Goal: Register for event/course

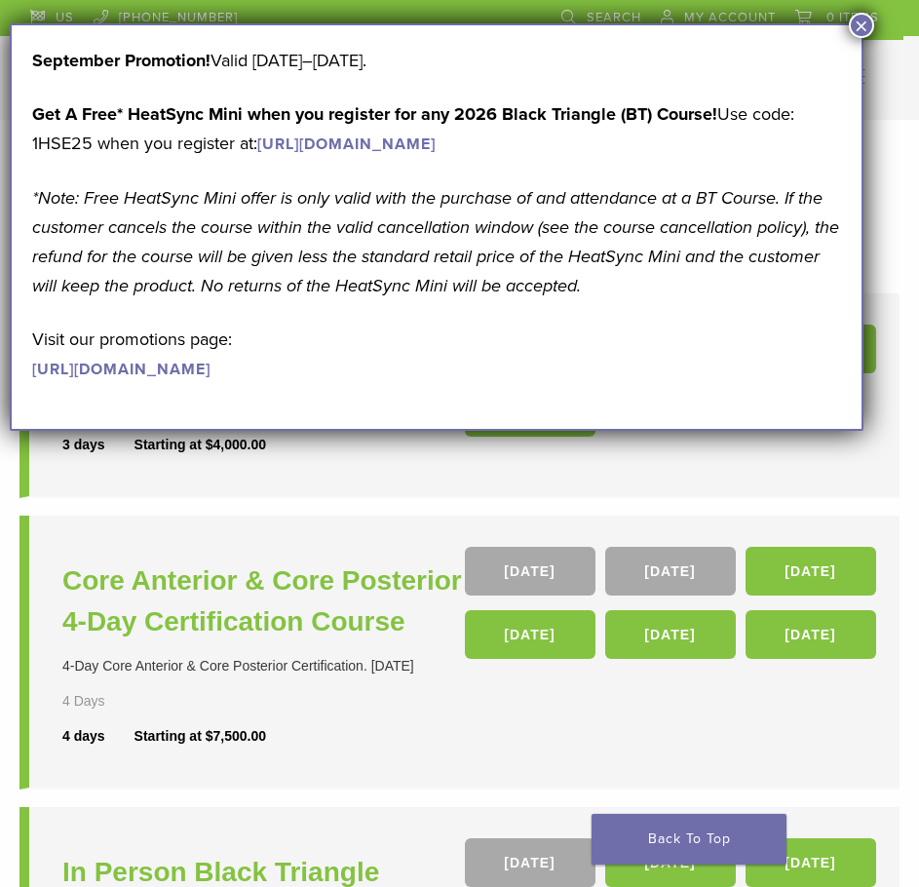
click at [863, 28] on button "×" at bounding box center [861, 25] width 25 height 25
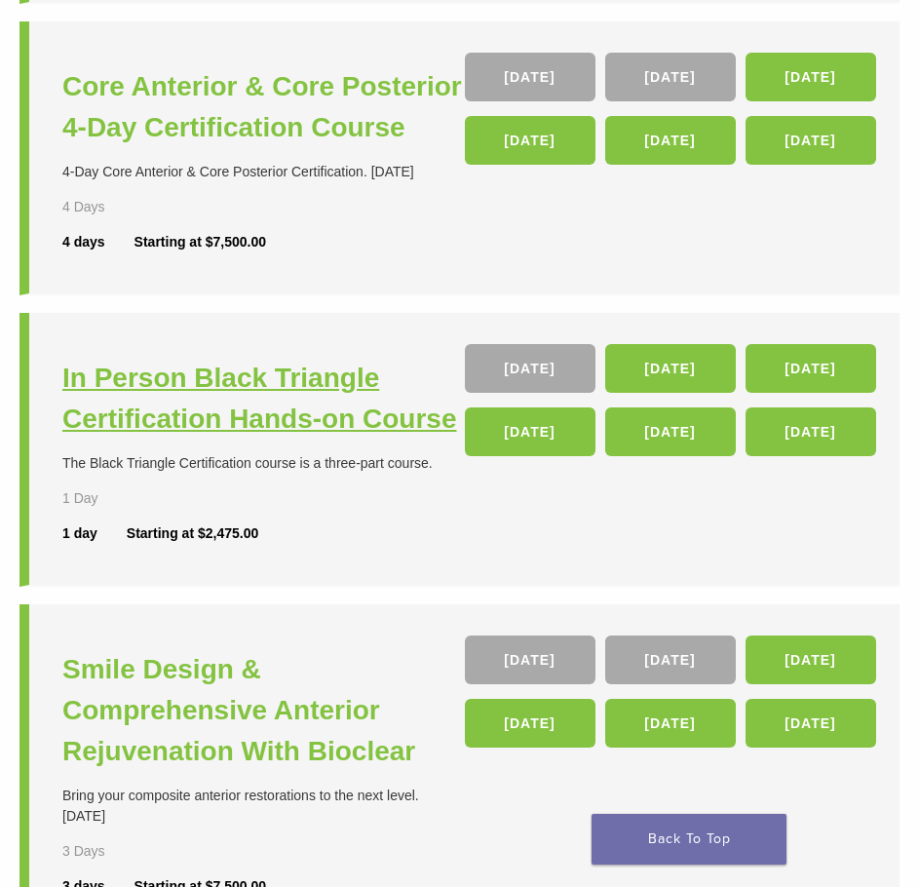
scroll to position [487, 0]
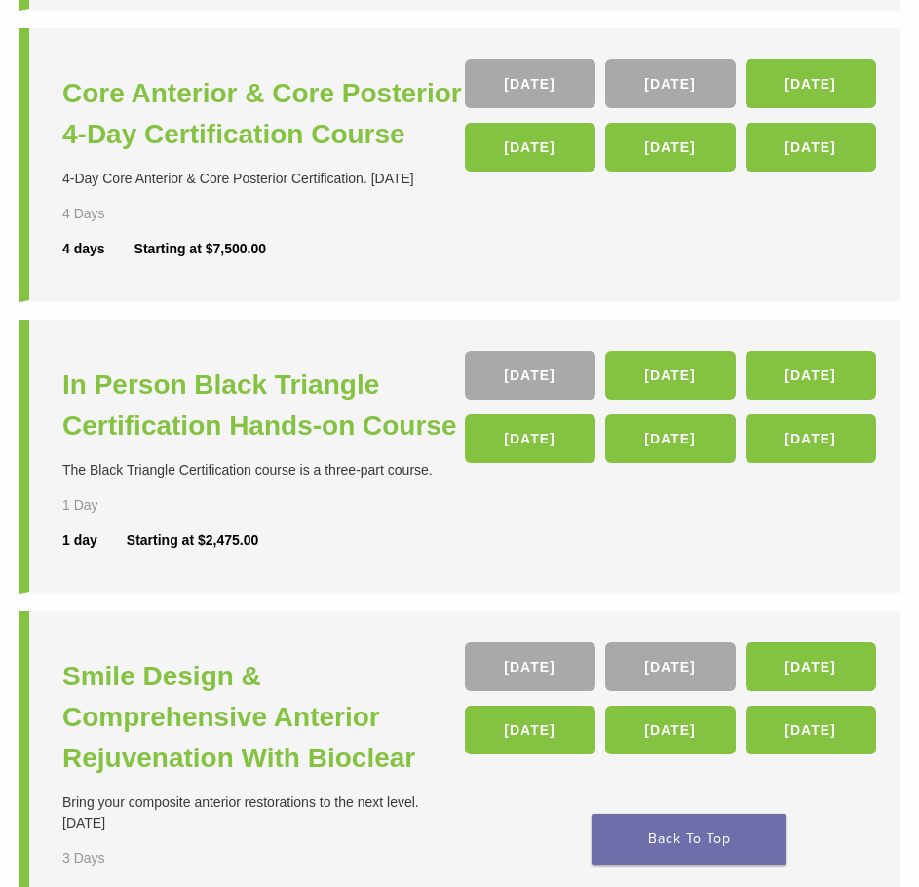
click at [182, 533] on div "Starting at $2,475.00" at bounding box center [193, 540] width 132 height 20
click at [672, 373] on link "14 Nov" at bounding box center [670, 375] width 131 height 49
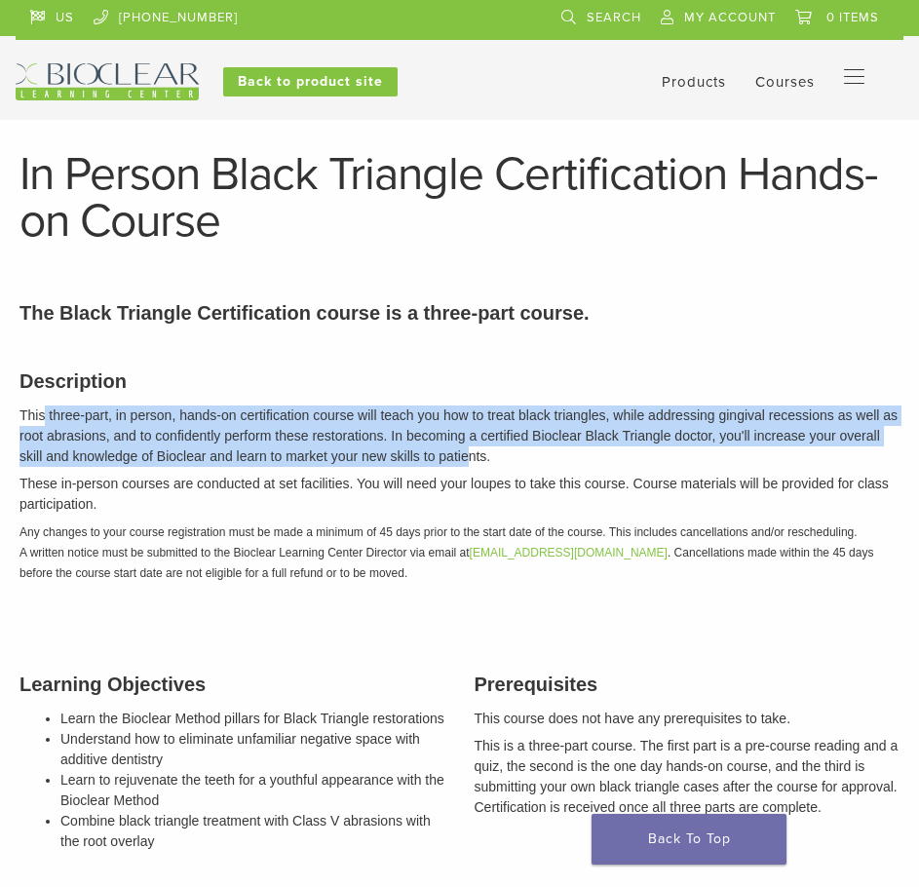
drag, startPoint x: 44, startPoint y: 416, endPoint x: 465, endPoint y: 447, distance: 422.2
click at [465, 447] on p "This three-part, in person, hands-on certification course will teach you how to…" at bounding box center [459, 435] width 880 height 61
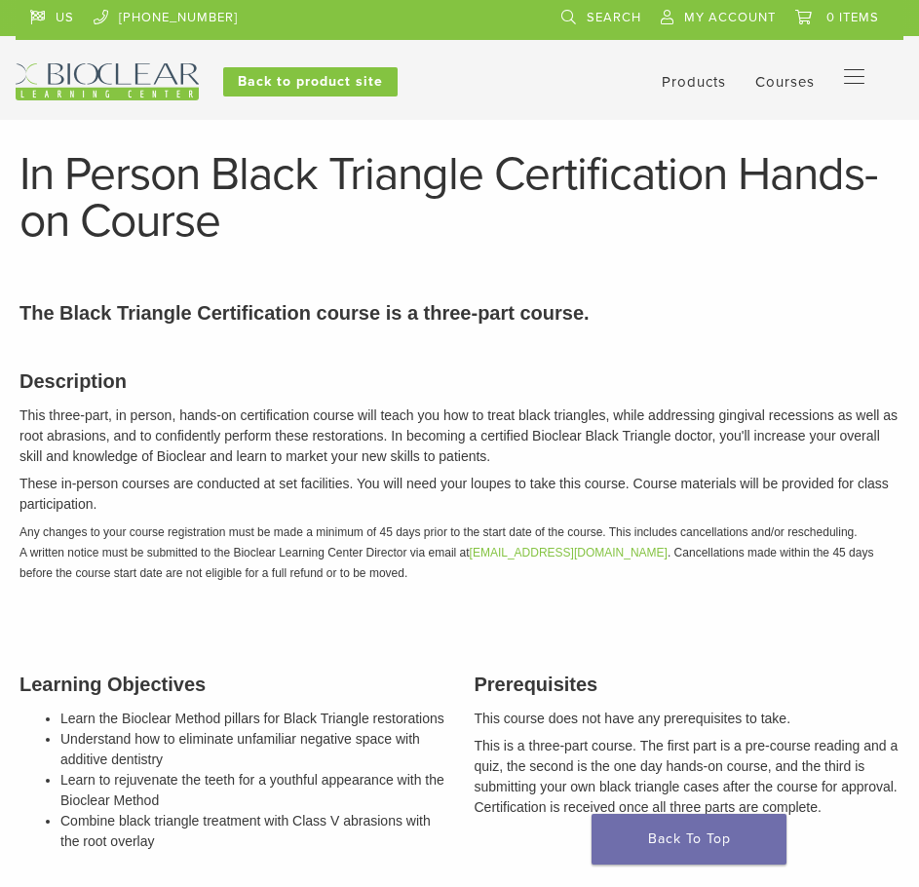
click at [225, 482] on p "These in-person courses are conducted at set facilities. You will need your lou…" at bounding box center [459, 494] width 880 height 41
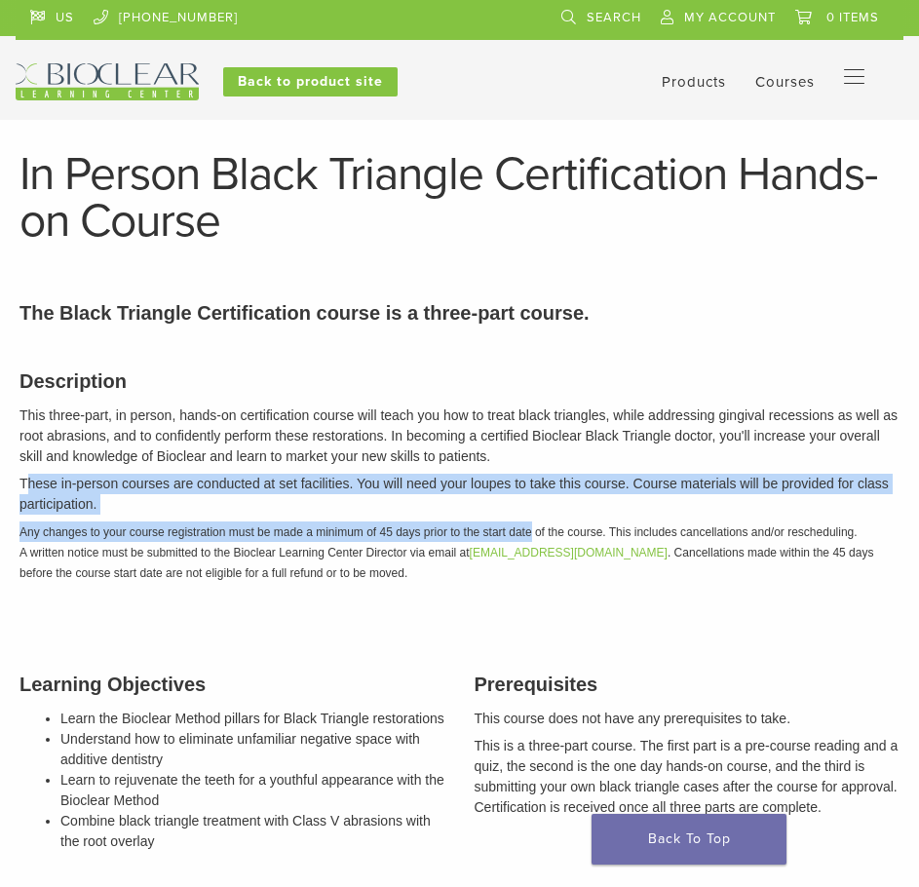
drag, startPoint x: 29, startPoint y: 484, endPoint x: 536, endPoint y: 520, distance: 508.1
click at [534, 520] on div "Description This three-part, in person, hands-on certification course will teac…" at bounding box center [459, 473] width 909 height 262
click at [249, 471] on div "Description This three-part, in person, hands-on certification course will teac…" at bounding box center [459, 473] width 909 height 262
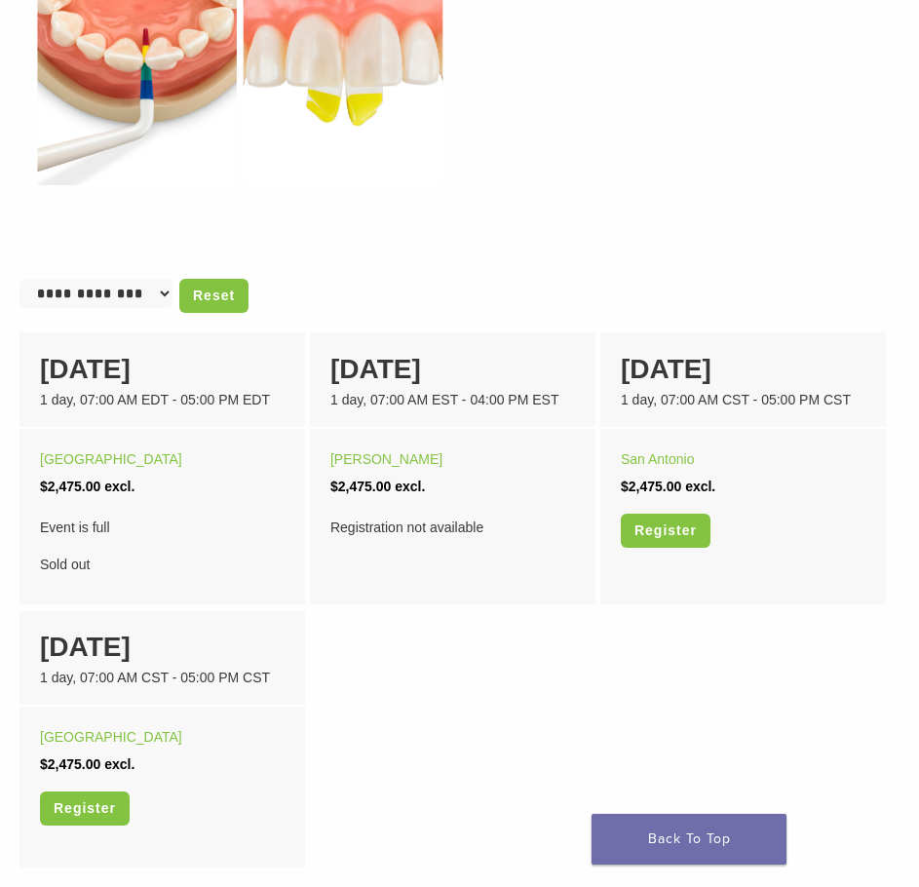
scroll to position [1169, 0]
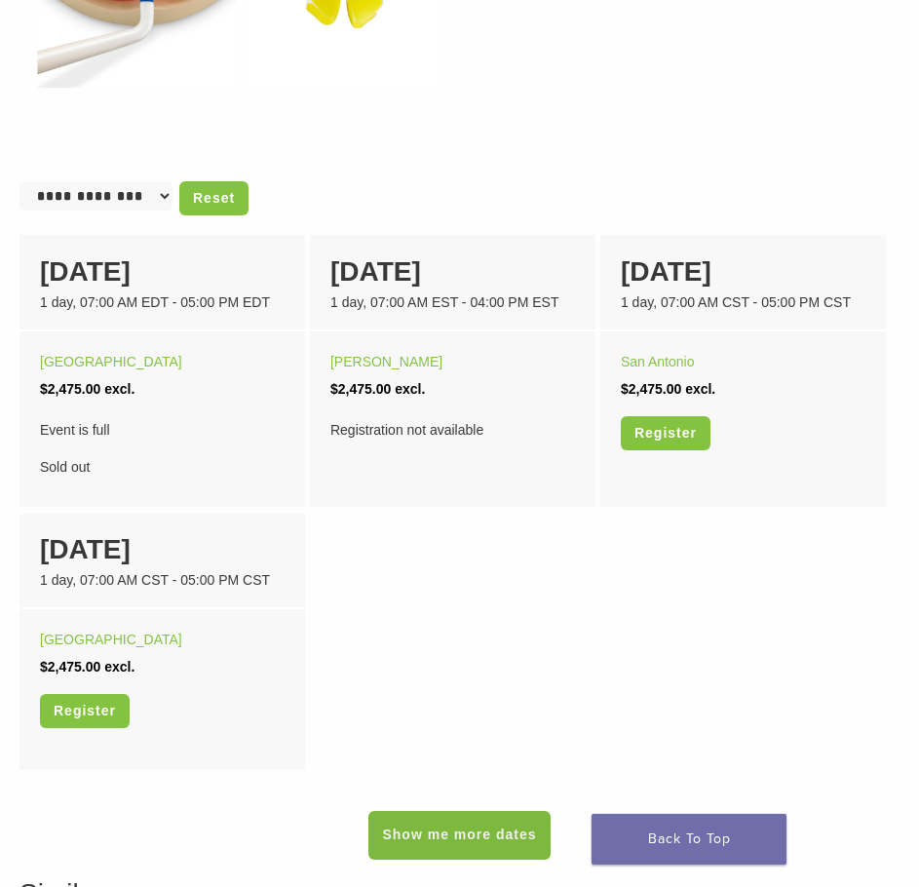
click at [468, 838] on link "Show me more dates" at bounding box center [458, 835] width 181 height 49
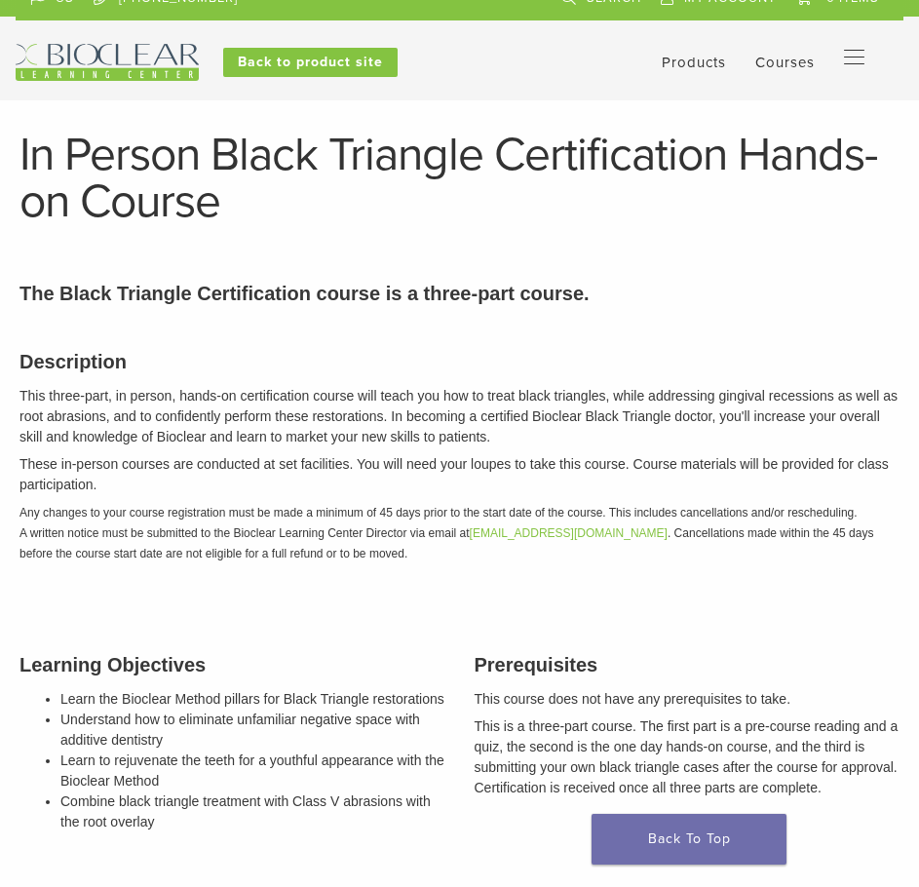
scroll to position [0, 0]
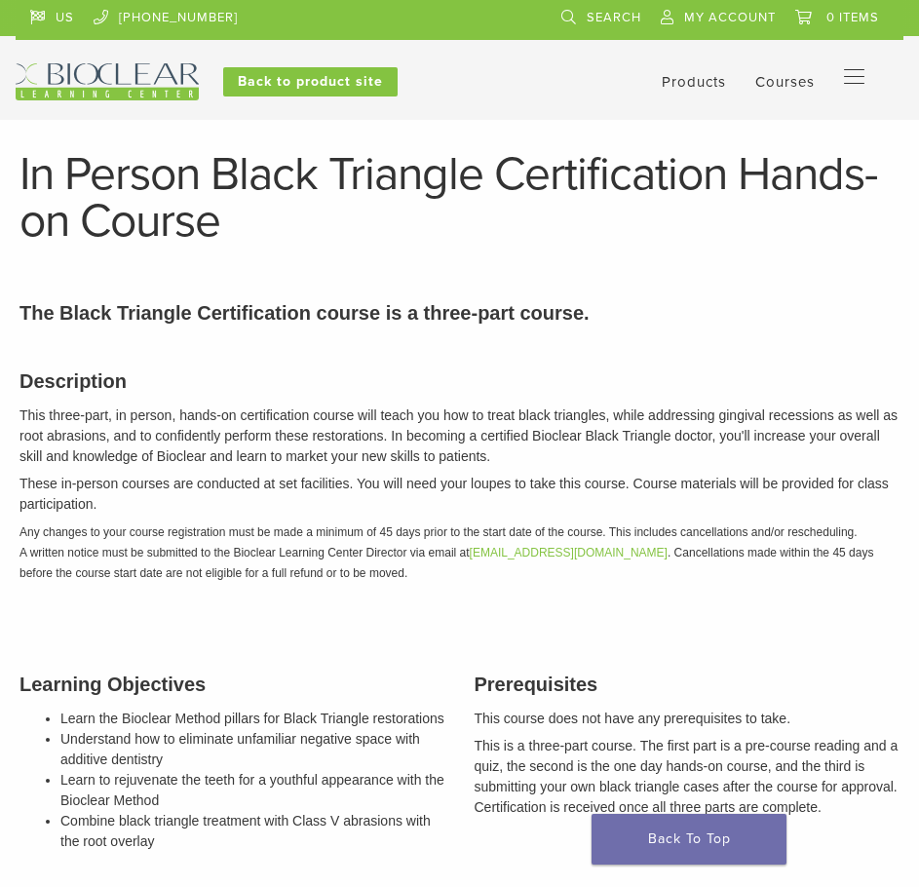
click at [805, 81] on link "Courses" at bounding box center [784, 82] width 59 height 18
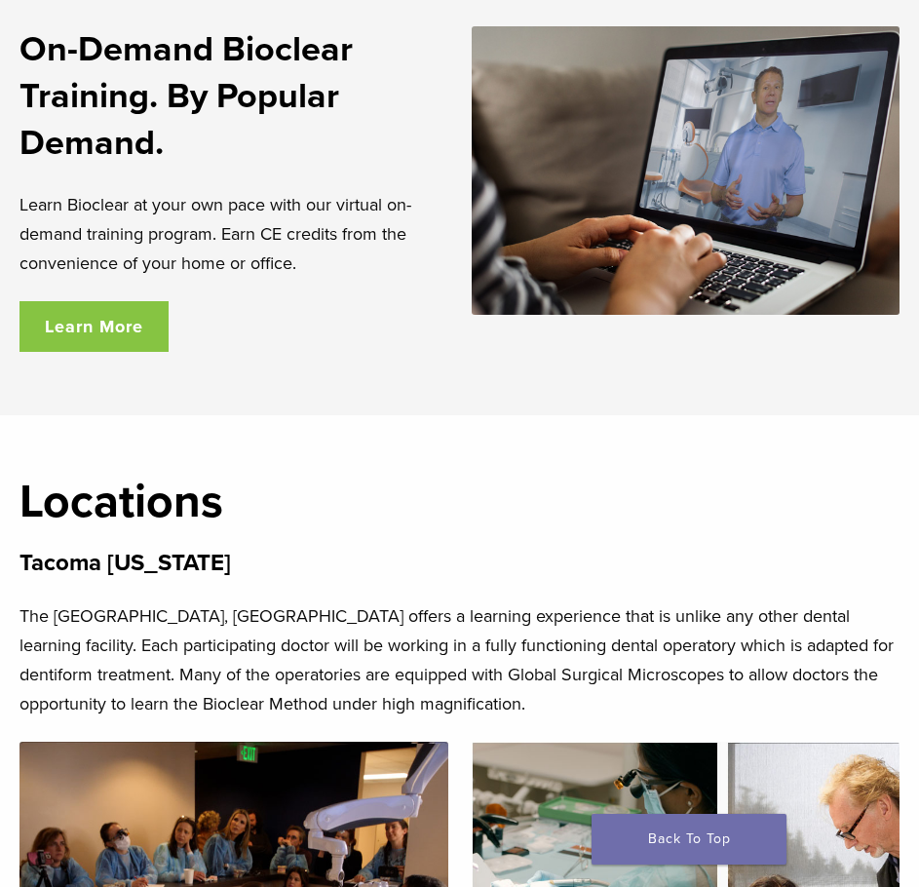
scroll to position [3801, 0]
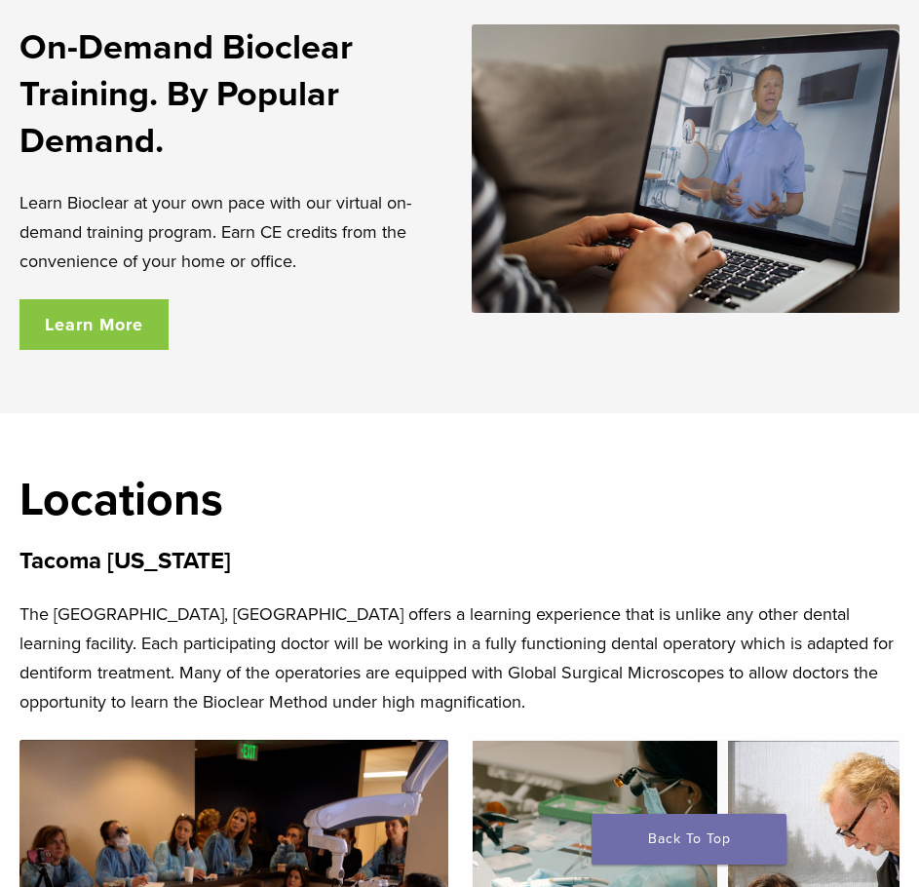
click at [118, 332] on link "Learn More" at bounding box center [93, 324] width 149 height 51
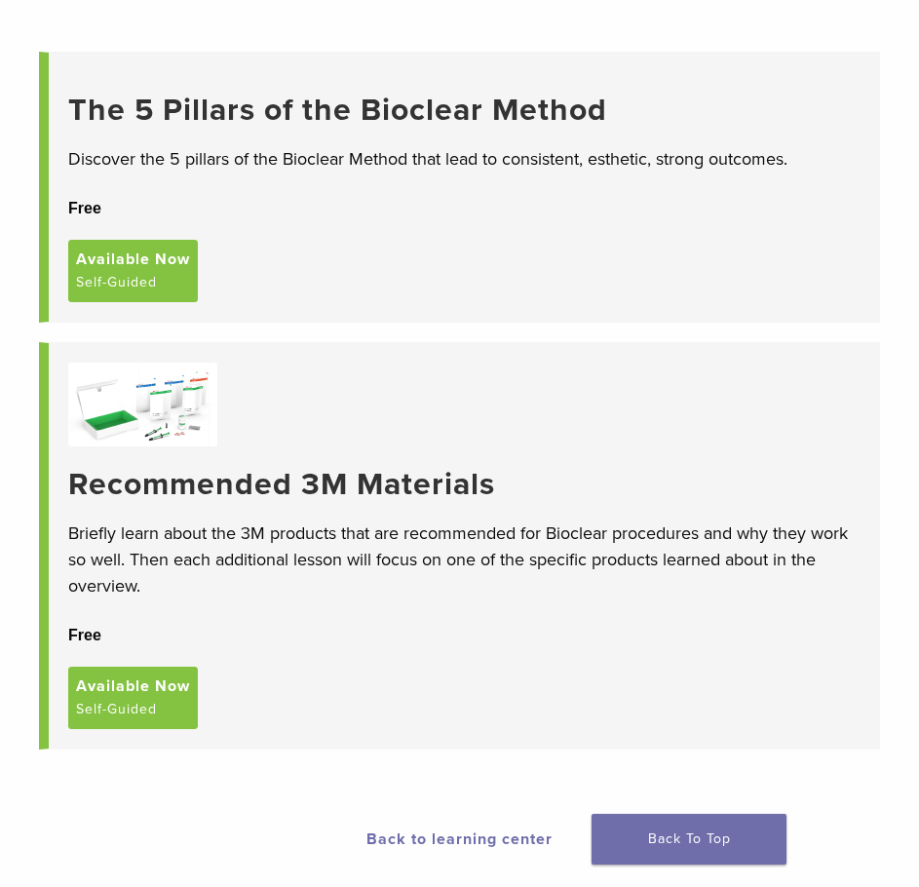
scroll to position [179, 0]
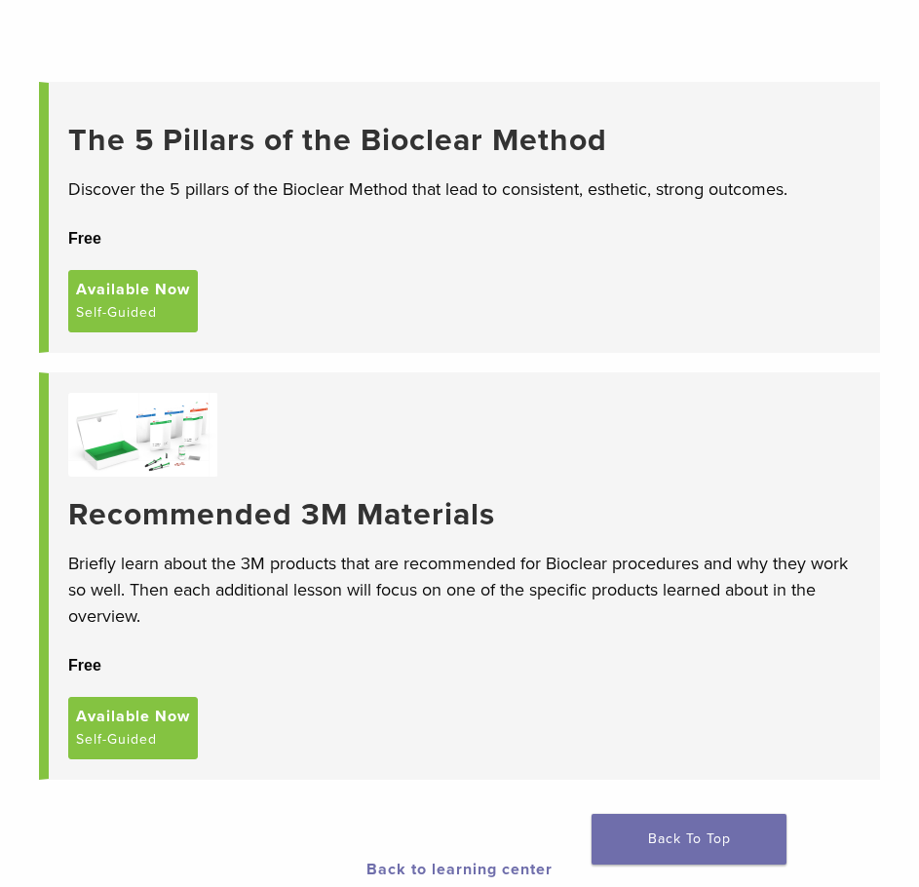
click at [210, 592] on p "Briefly learn about the 3M products that are recommended for Bioclear procedure…" at bounding box center [463, 590] width 791 height 79
click at [149, 565] on p "Briefly learn about the 3M products that are recommended for Bioclear procedure…" at bounding box center [463, 590] width 791 height 79
click at [156, 299] on span "Available Now" at bounding box center [133, 287] width 114 height 23
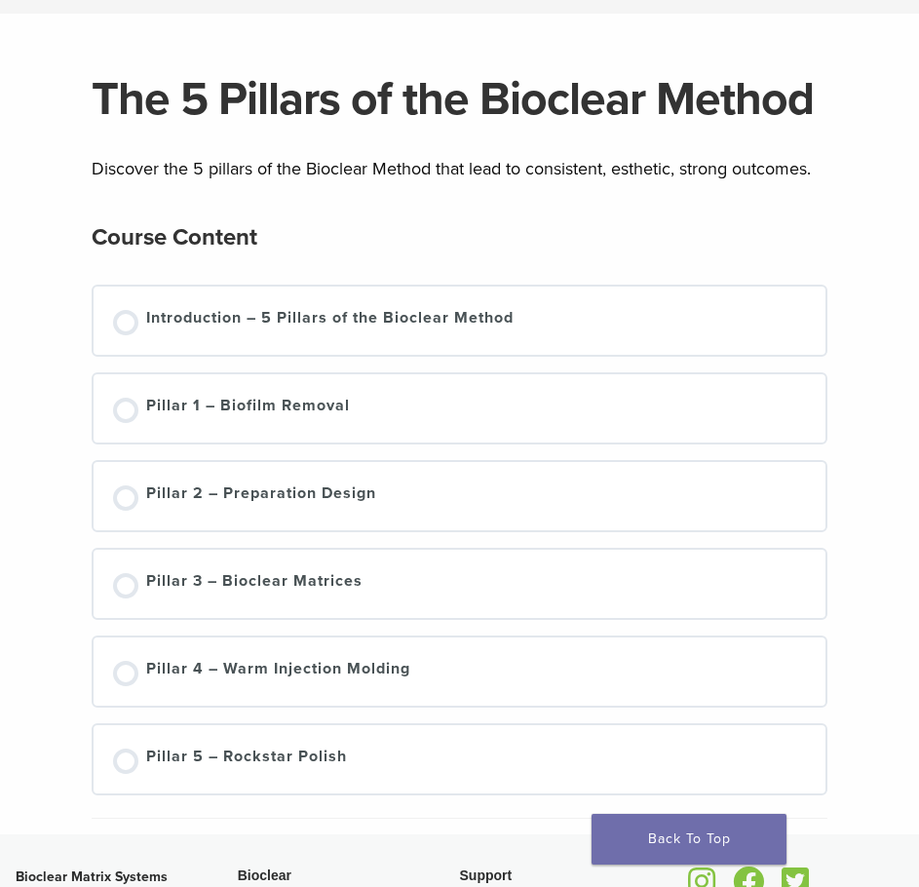
scroll to position [97, 0]
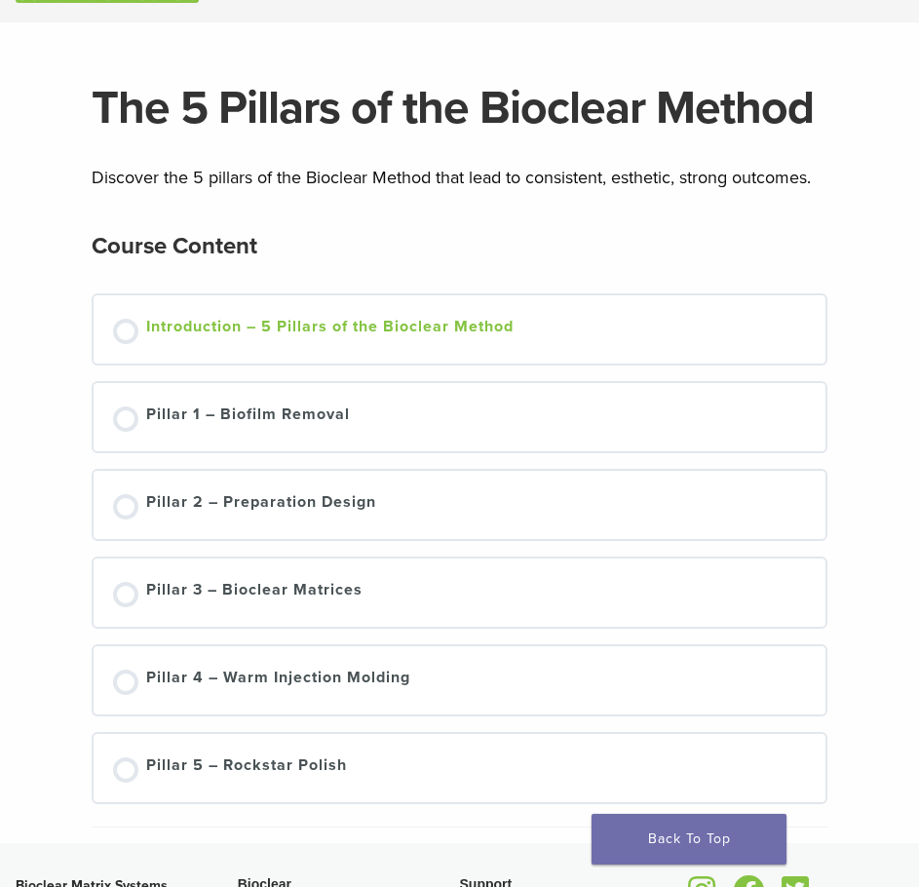
click at [235, 337] on div "Introduction – 5 Pillars of the Bioclear Method" at bounding box center [329, 329] width 367 height 29
